Goal: Register for event/course

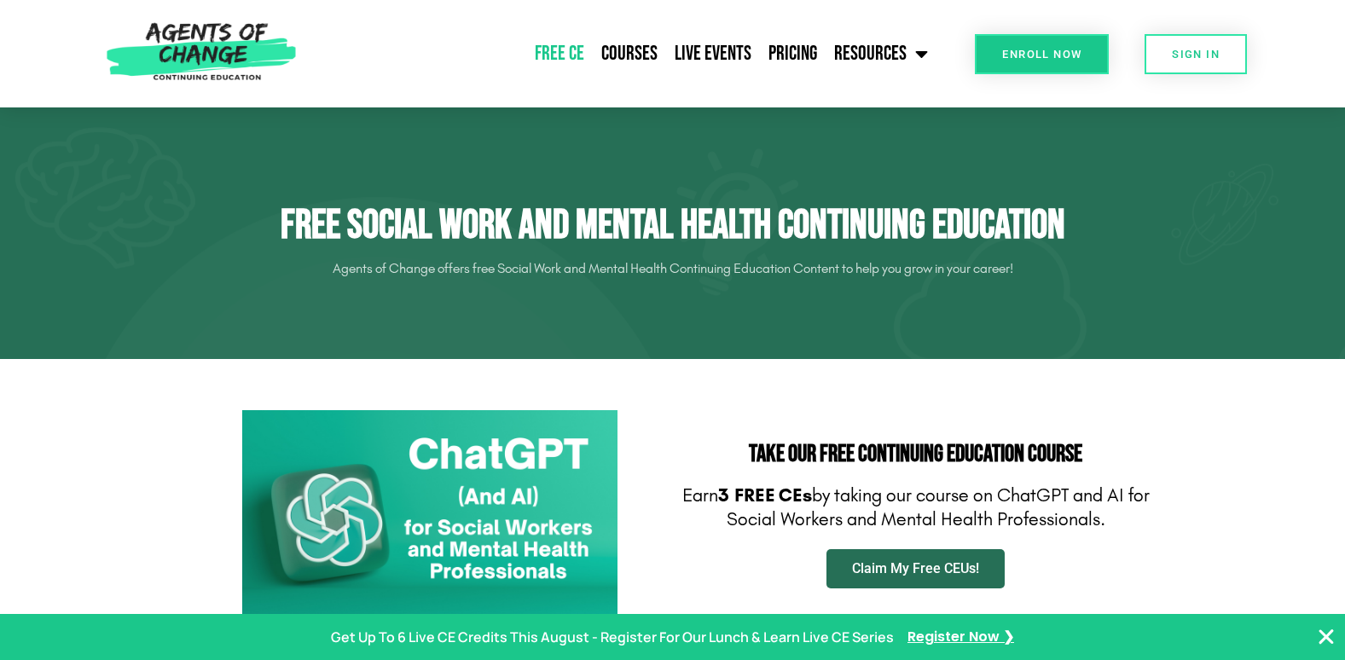
click at [869, 562] on span "Claim My Free CEUs!" at bounding box center [915, 569] width 127 height 14
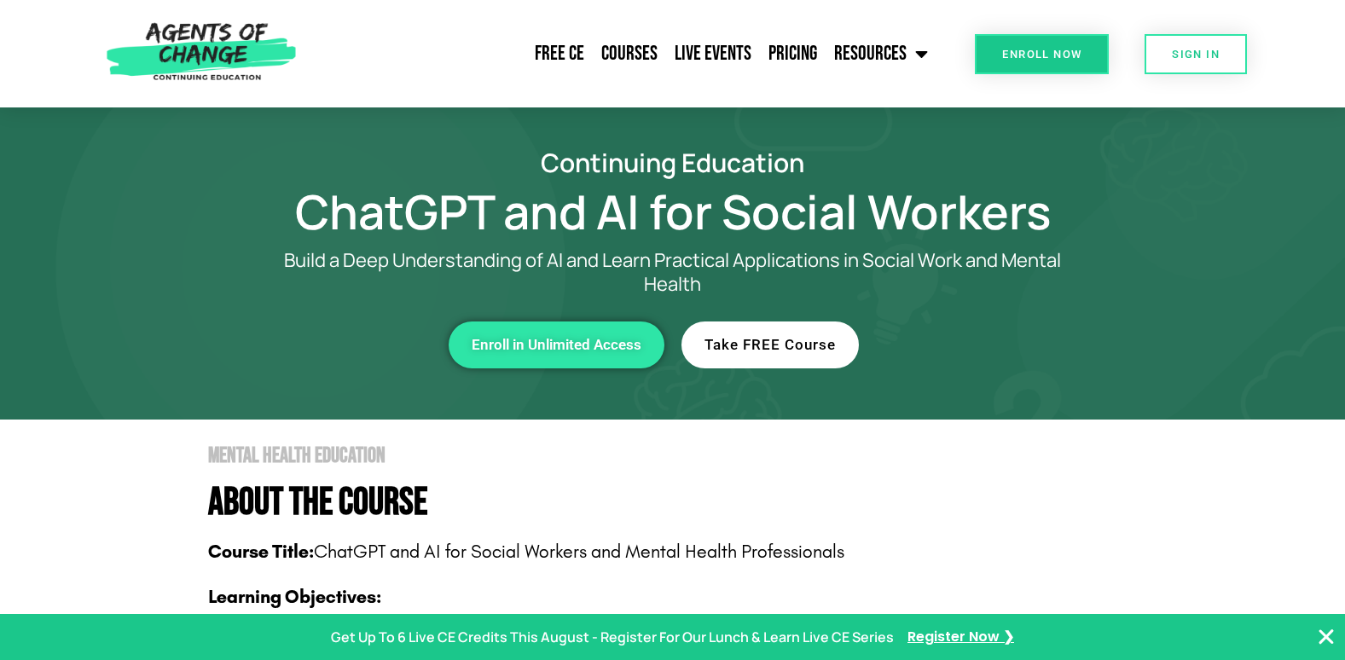
click at [797, 346] on span "Take FREE Course" at bounding box center [770, 345] width 131 height 15
